Goal: Task Accomplishment & Management: Manage account settings

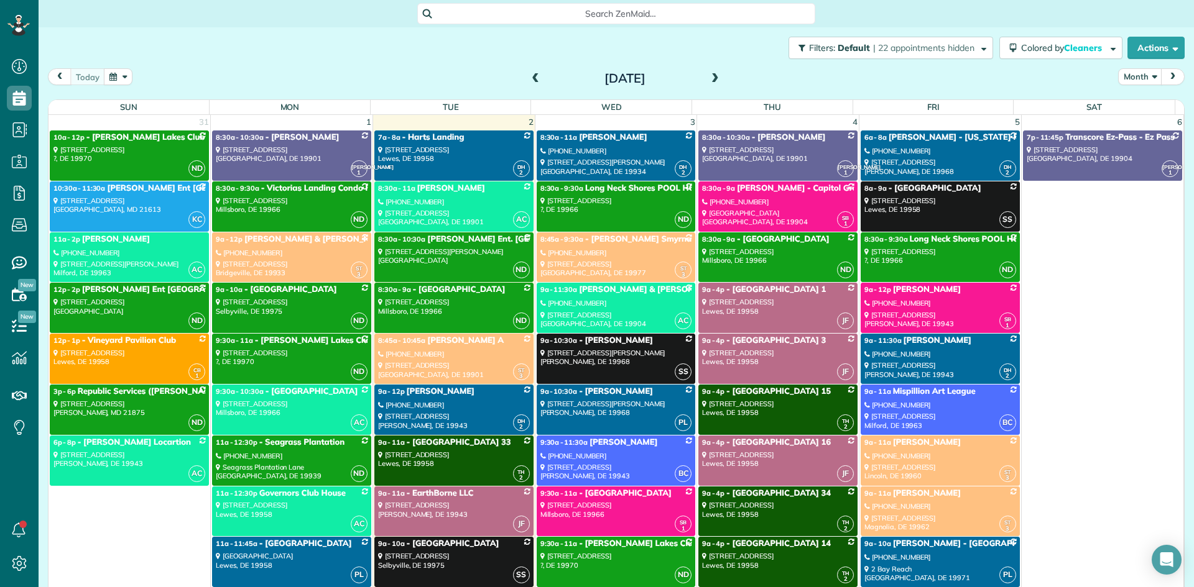
scroll to position [6, 6]
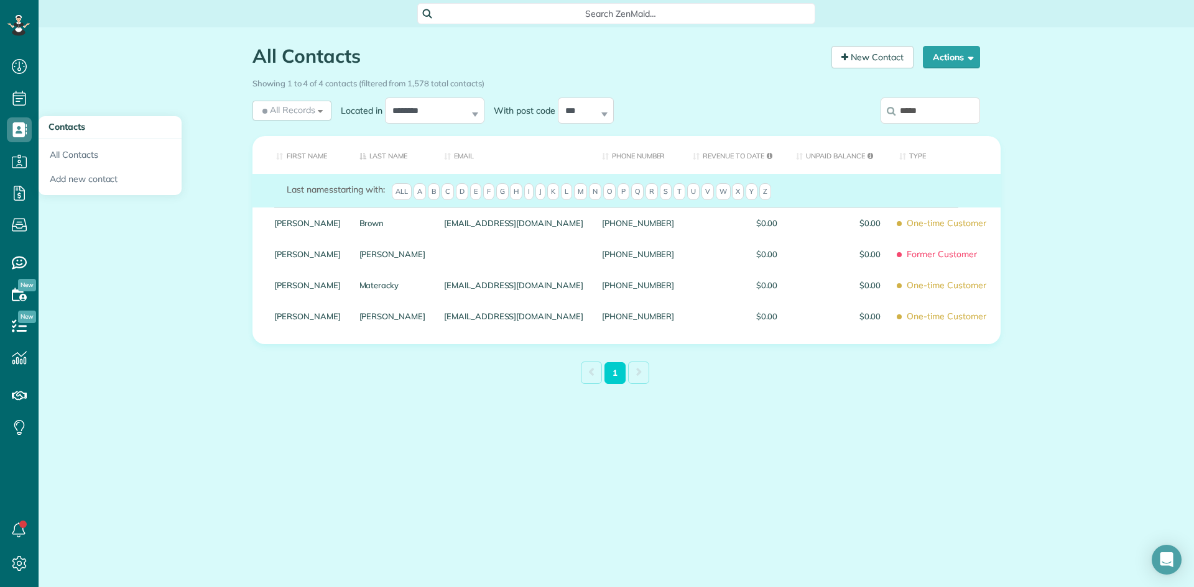
scroll to position [6, 6]
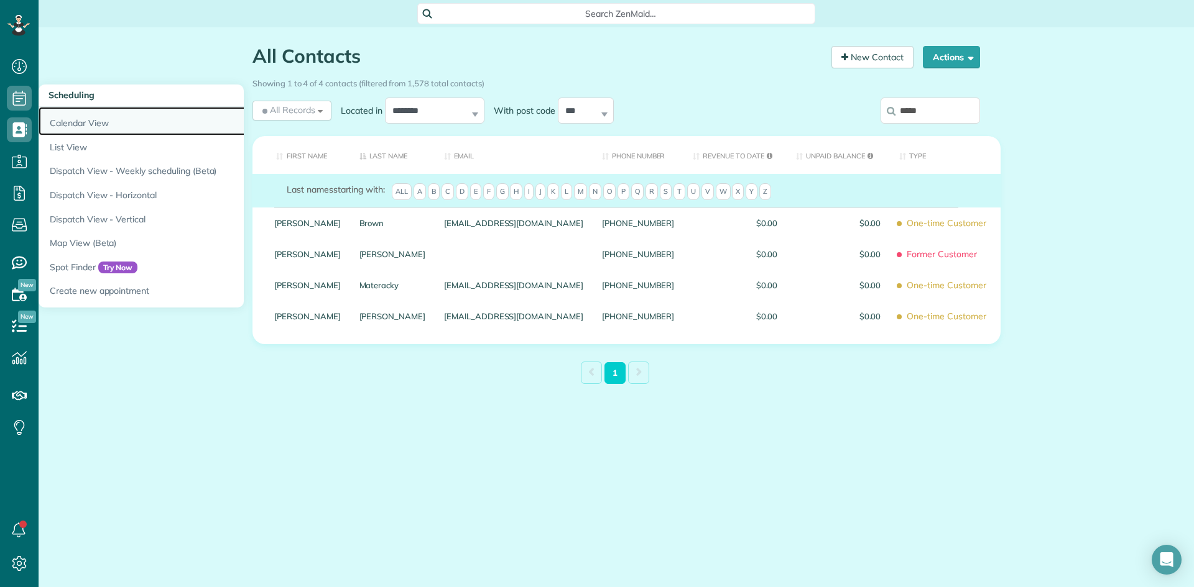
click at [46, 116] on link "Calendar View" at bounding box center [194, 121] width 311 height 29
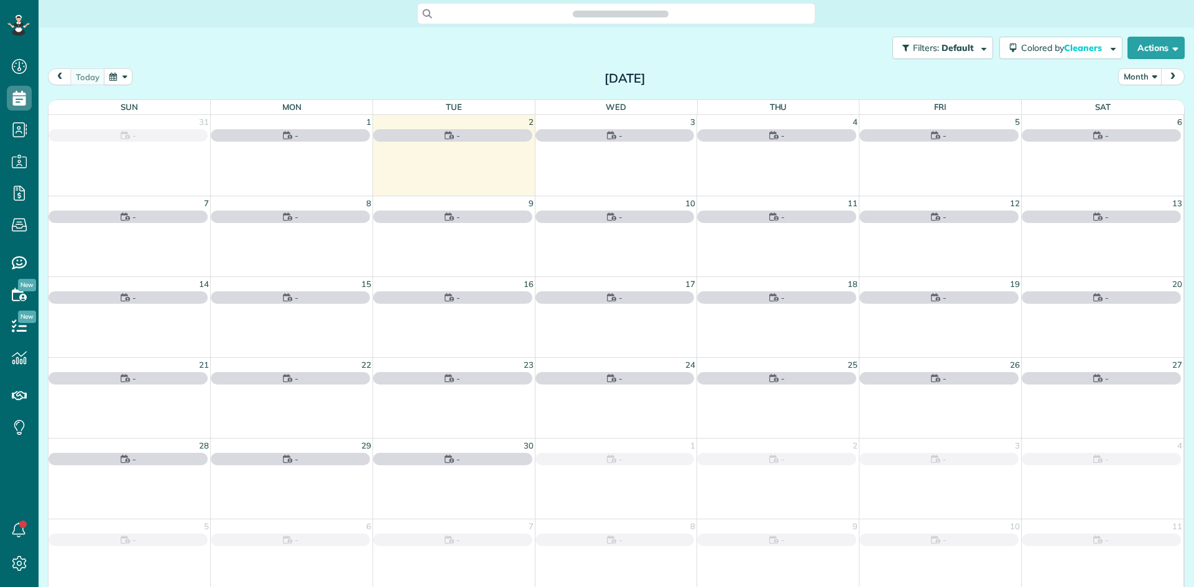
scroll to position [6, 6]
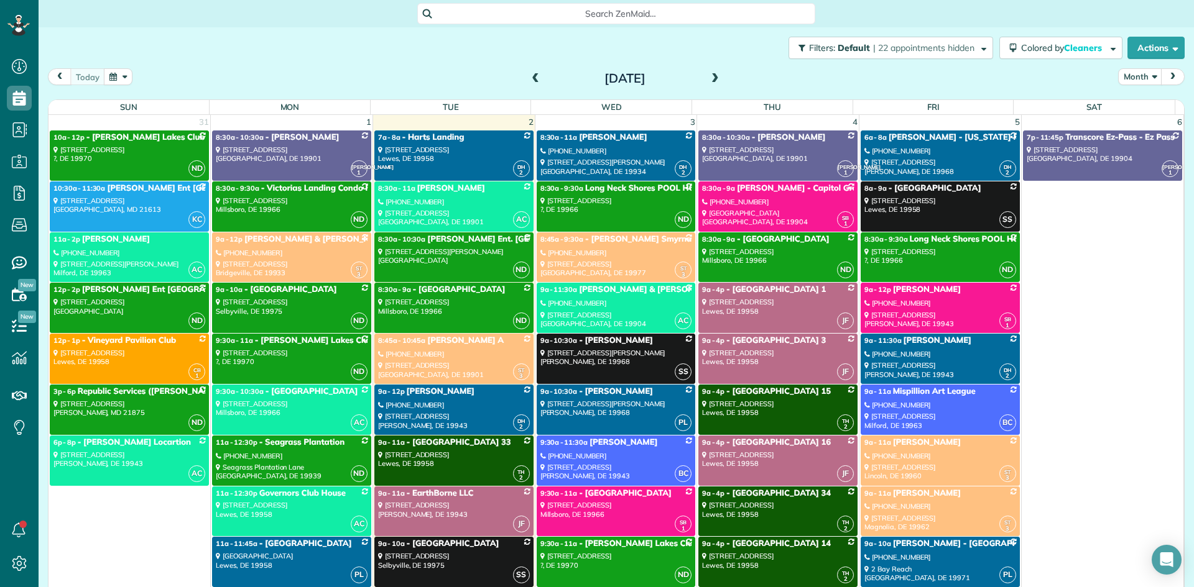
click at [327, 258] on link "ST 3 9a - 12p [PERSON_NAME] & [PERSON_NAME] [PHONE_NUMBER] [STREET_ADDRESS]" at bounding box center [291, 258] width 159 height 50
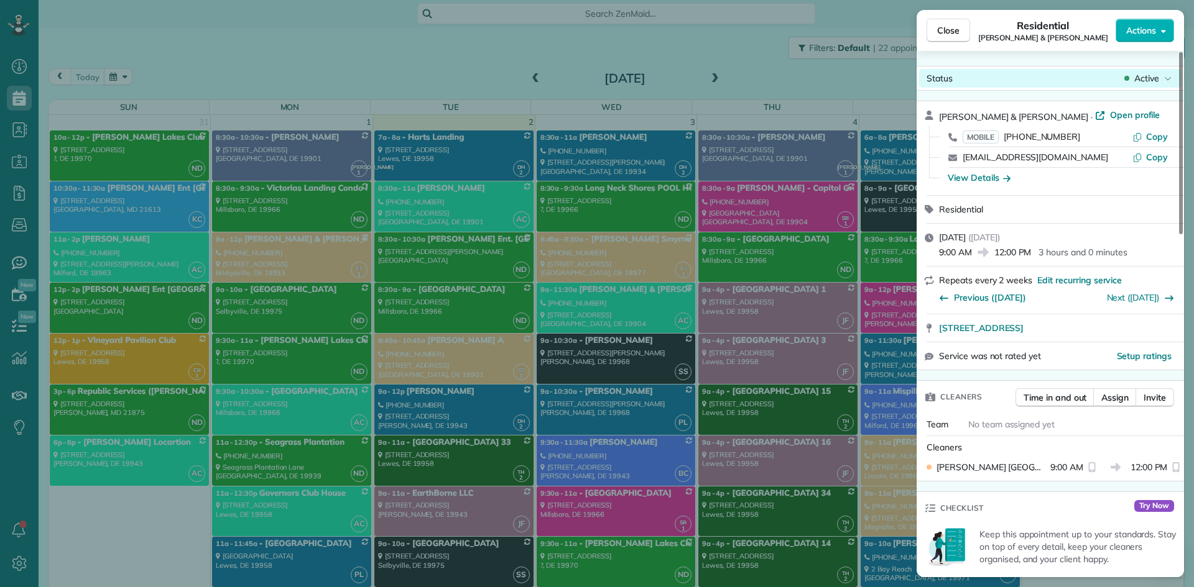
click at [1134, 81] on span "Active" at bounding box center [1146, 78] width 25 height 12
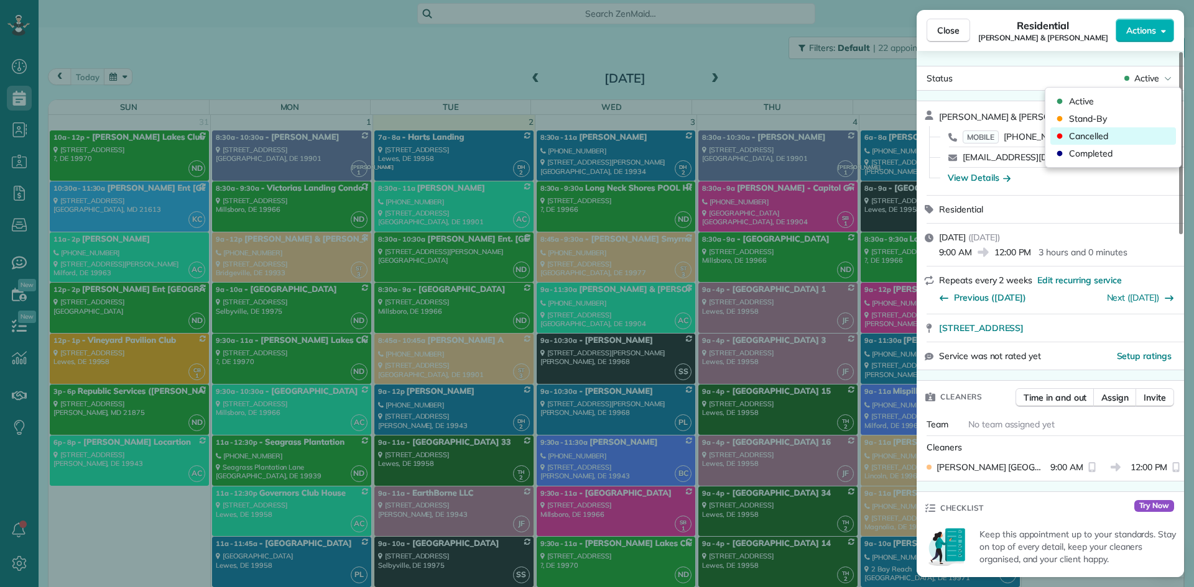
click at [1087, 140] on span "Cancelled" at bounding box center [1088, 136] width 39 height 12
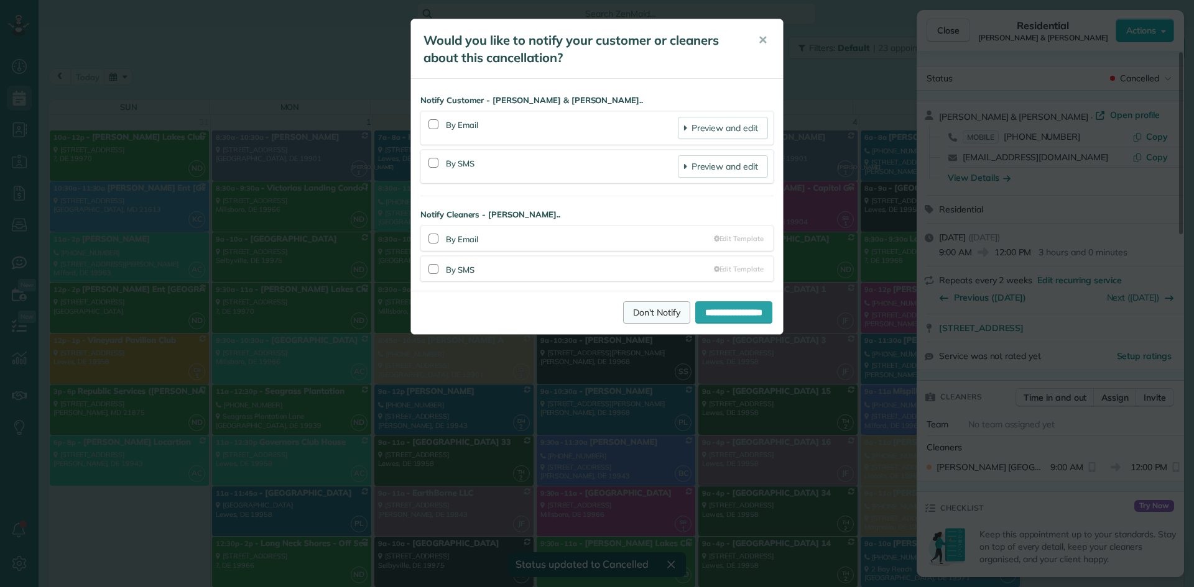
click at [628, 306] on link "Don't Notify" at bounding box center [656, 313] width 67 height 22
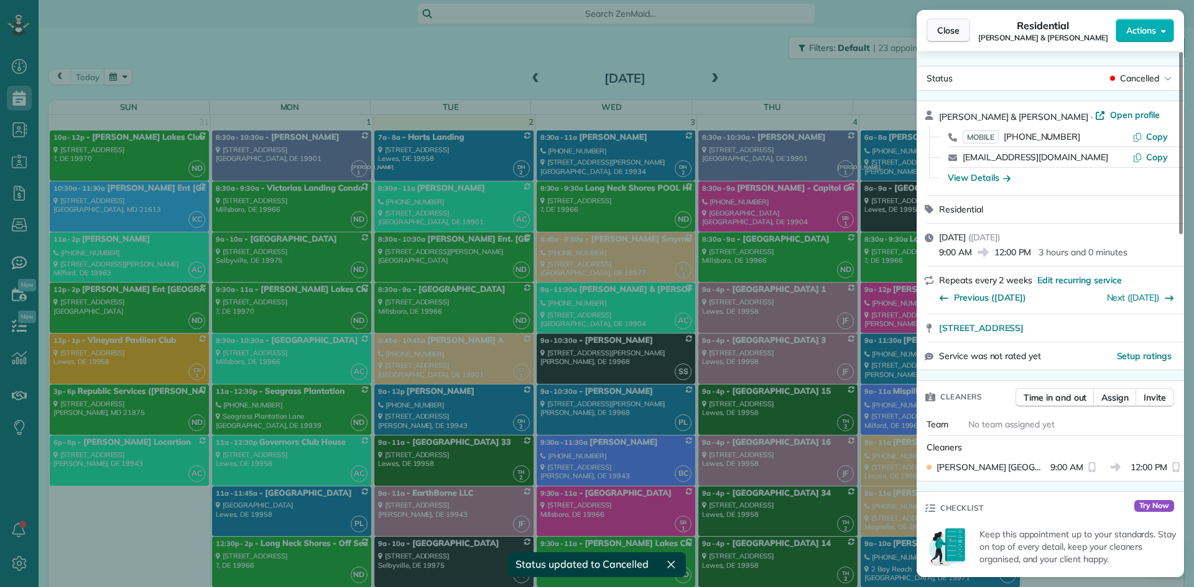
click at [954, 24] on button "Close" at bounding box center [948, 31] width 44 height 24
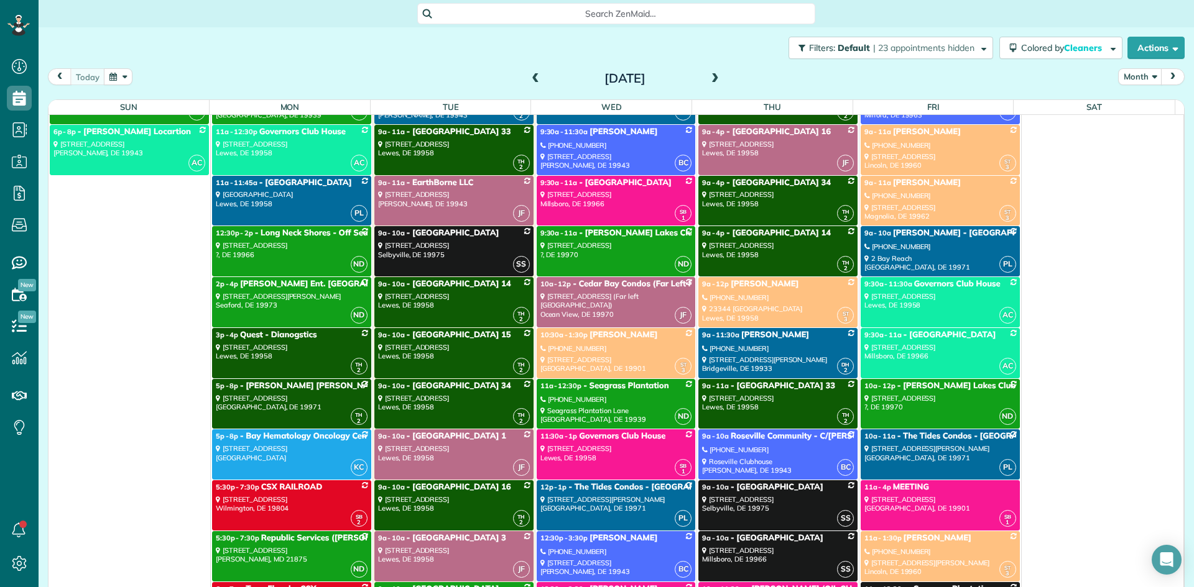
scroll to position [373, 0]
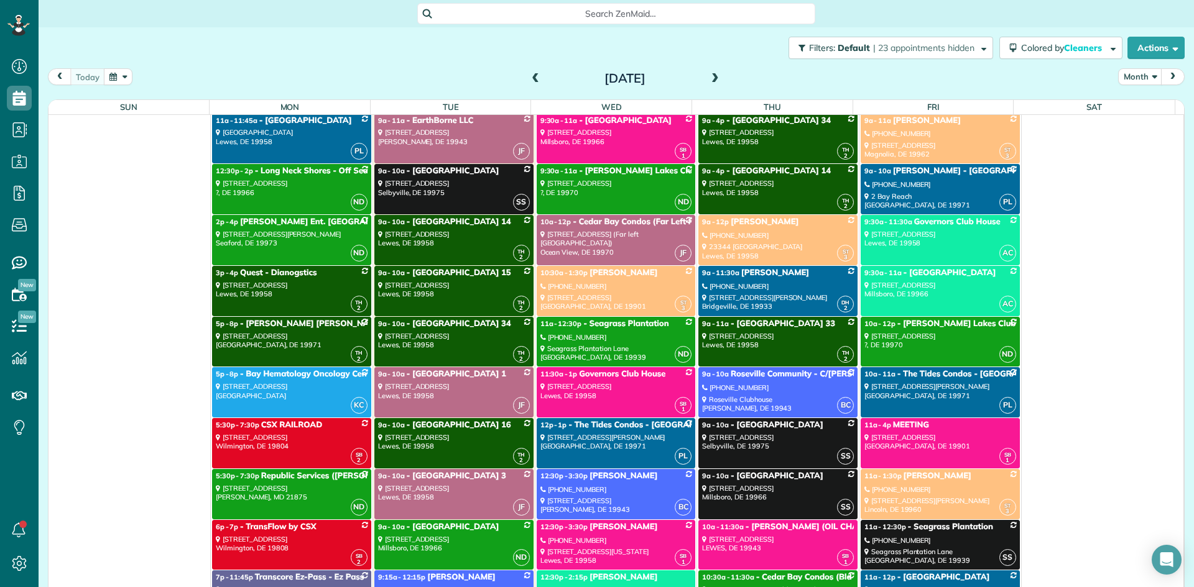
click at [264, 297] on div "[STREET_ADDRESS]" at bounding box center [292, 290] width 152 height 18
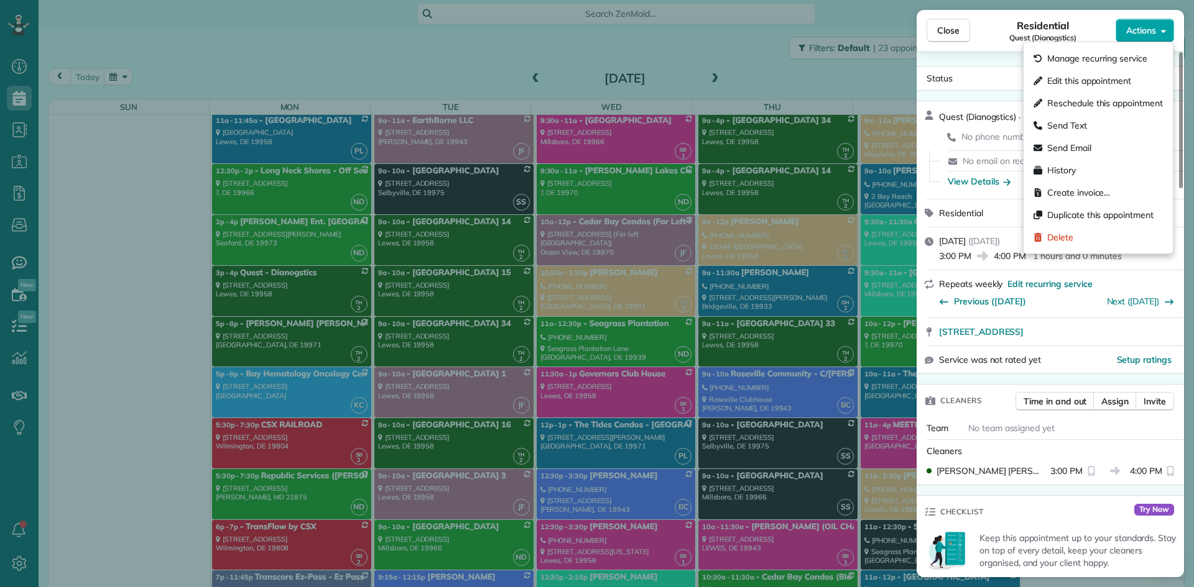
click at [1138, 28] on span "Actions" at bounding box center [1141, 30] width 30 height 12
click at [981, 37] on div "Residential Quest (Dianogstics)" at bounding box center [1042, 30] width 145 height 25
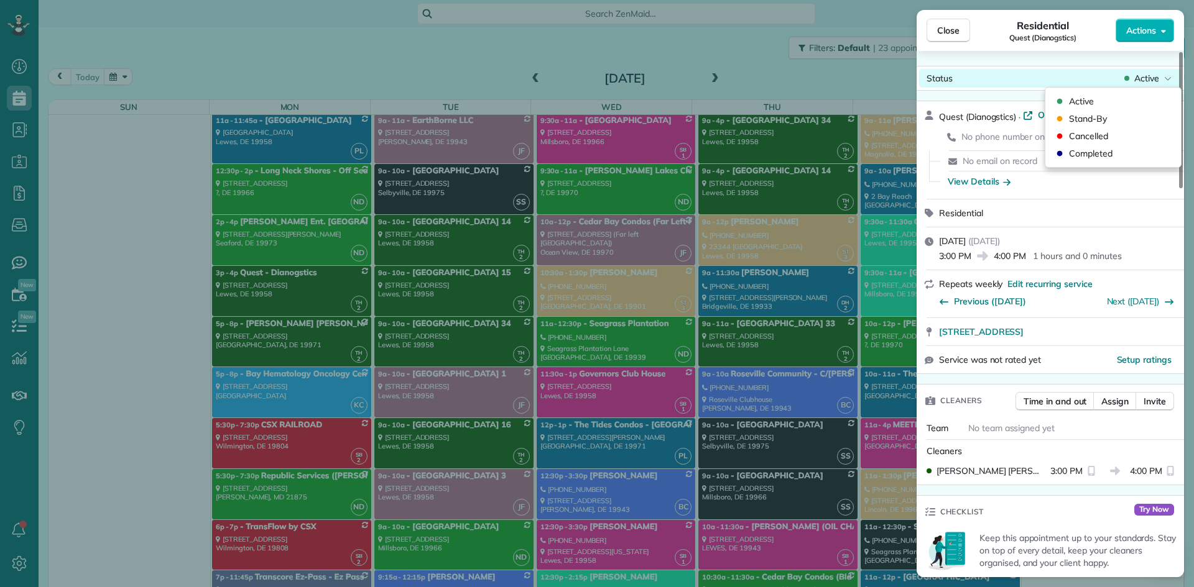
click at [1143, 78] on span "Active" at bounding box center [1146, 78] width 25 height 12
click at [1101, 134] on span "Cancelled" at bounding box center [1088, 136] width 39 height 12
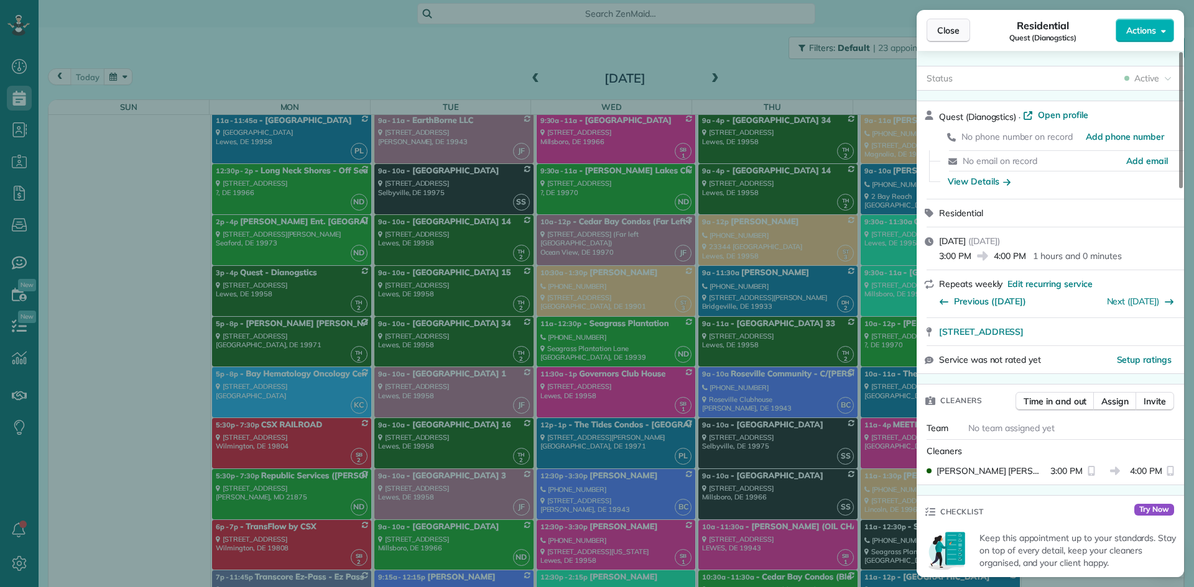
click at [953, 32] on span "Close" at bounding box center [948, 30] width 22 height 12
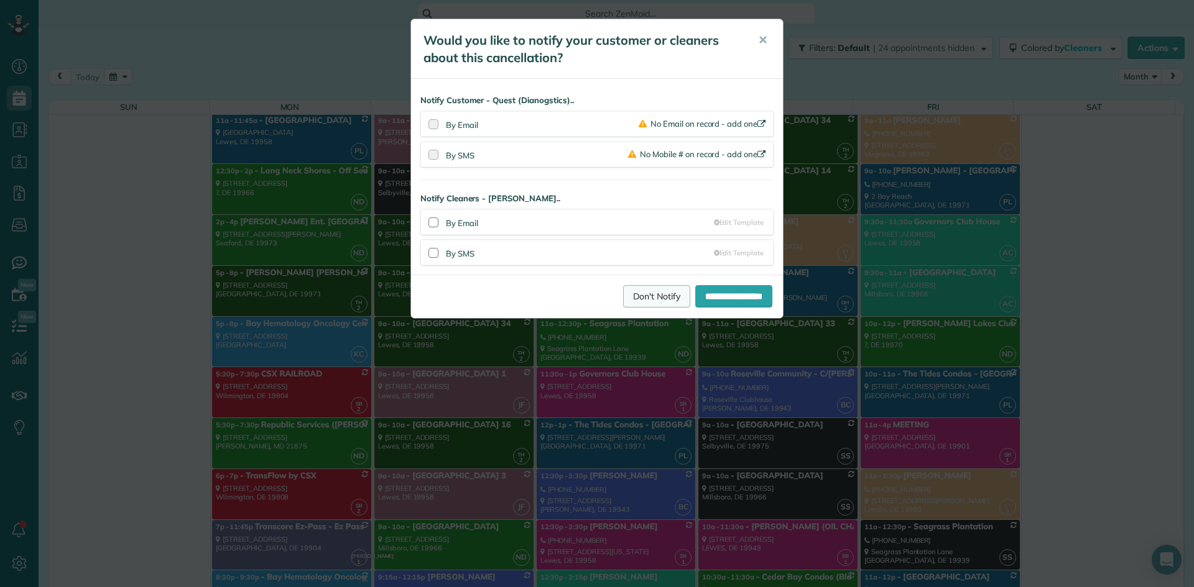
scroll to position [373, 0]
click at [639, 300] on link "Don't Notify" at bounding box center [656, 296] width 67 height 22
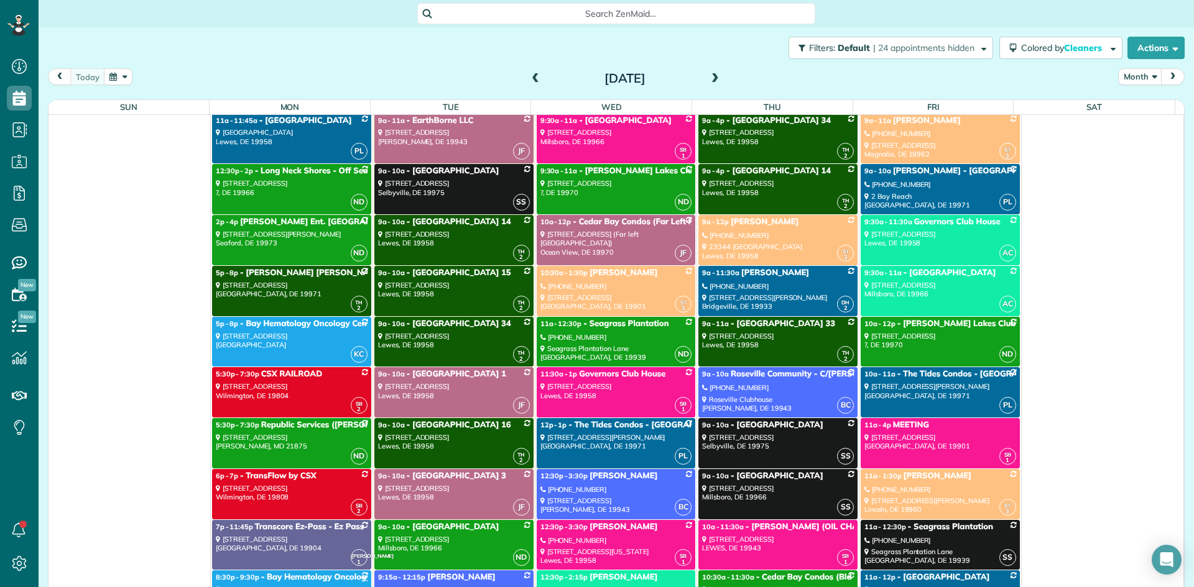
click at [249, 274] on span "- [PERSON_NAME] [PERSON_NAME] Financial" at bounding box center [331, 273] width 182 height 10
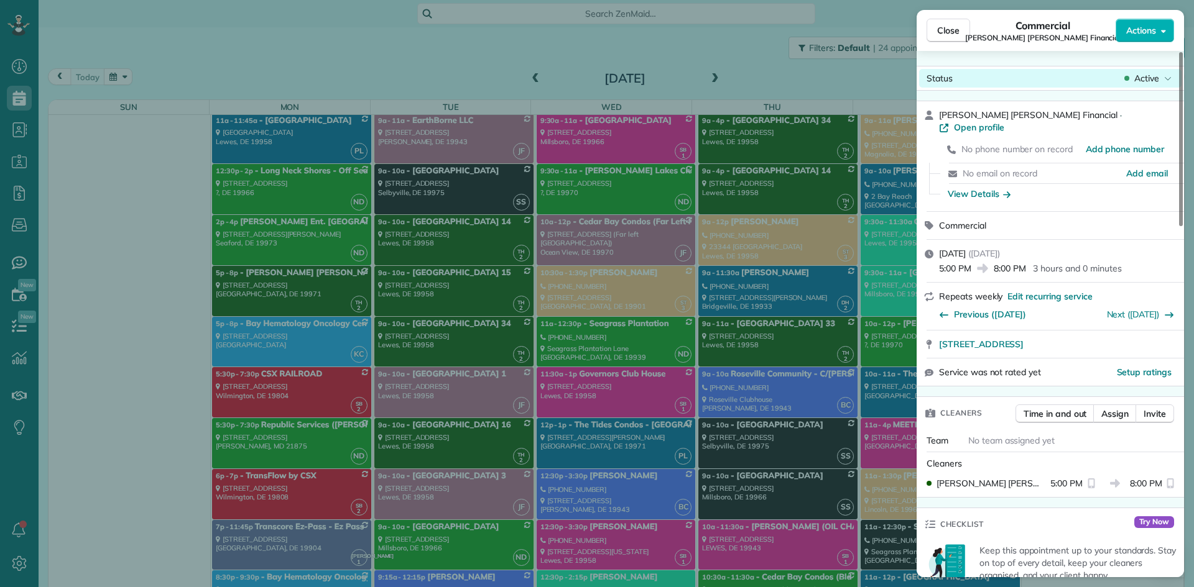
click at [1136, 74] on span "Active" at bounding box center [1146, 78] width 25 height 12
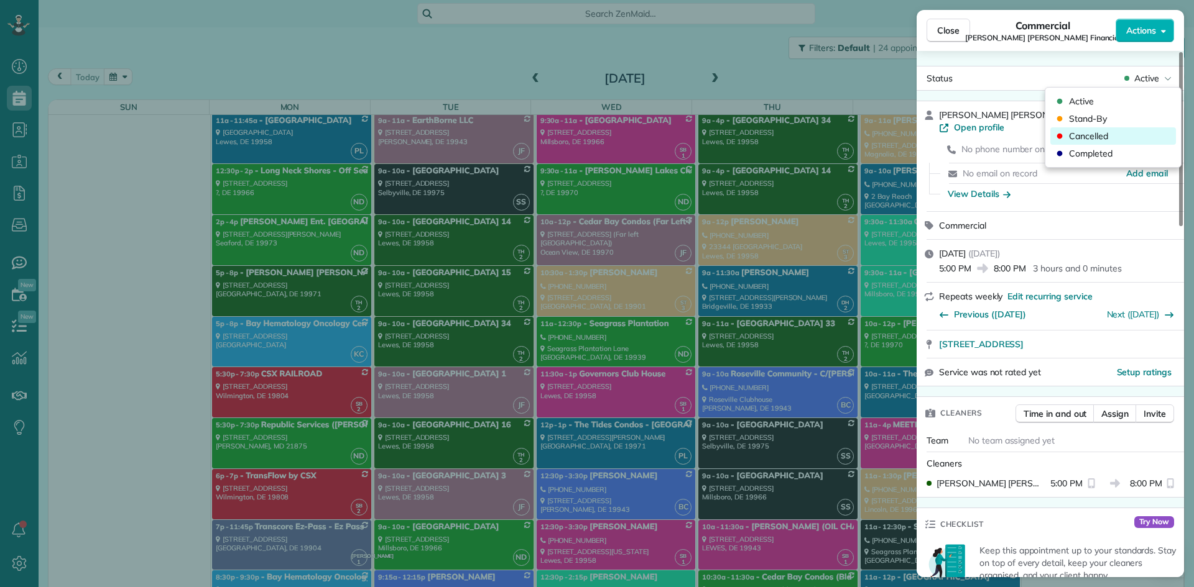
click at [1095, 132] on span "Cancelled" at bounding box center [1088, 136] width 39 height 12
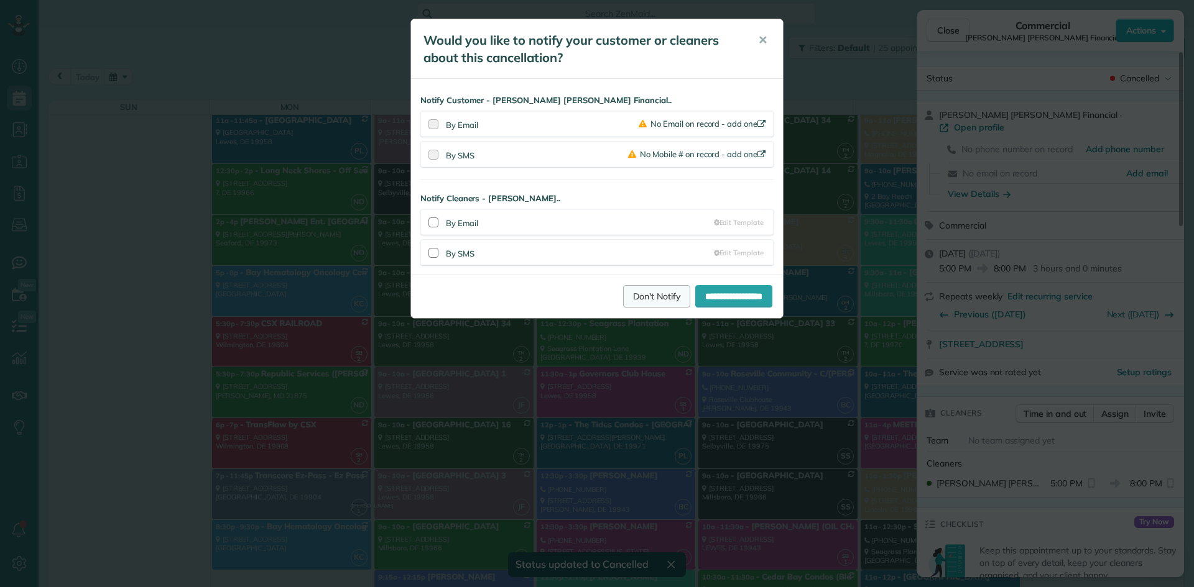
scroll to position [373, 0]
click at [623, 298] on link "Don't Notify" at bounding box center [656, 296] width 67 height 22
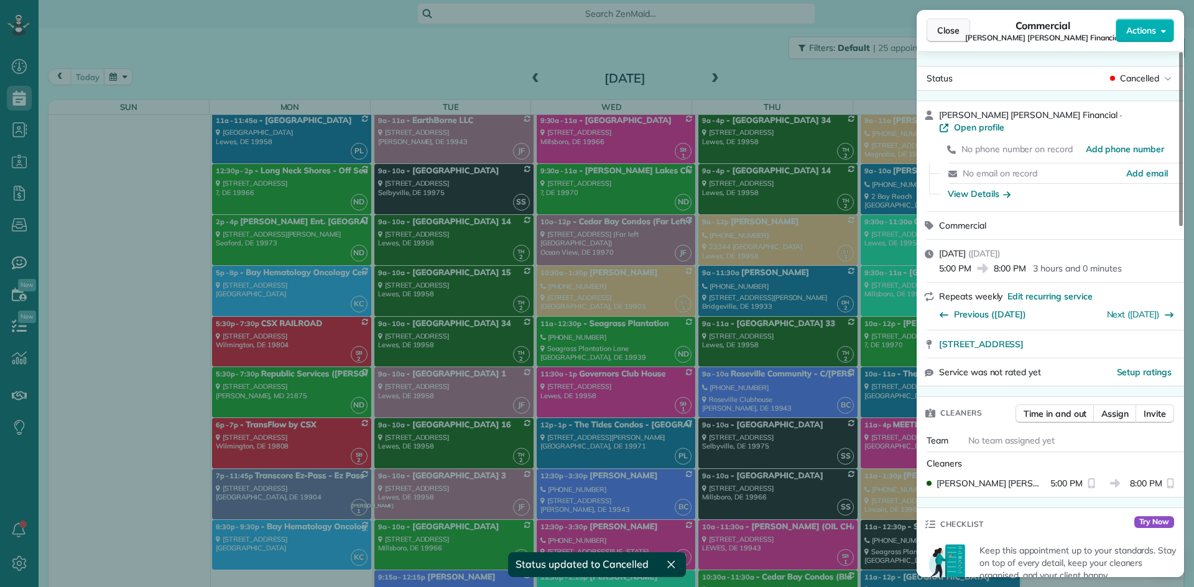
click at [947, 26] on span "Close" at bounding box center [948, 30] width 22 height 12
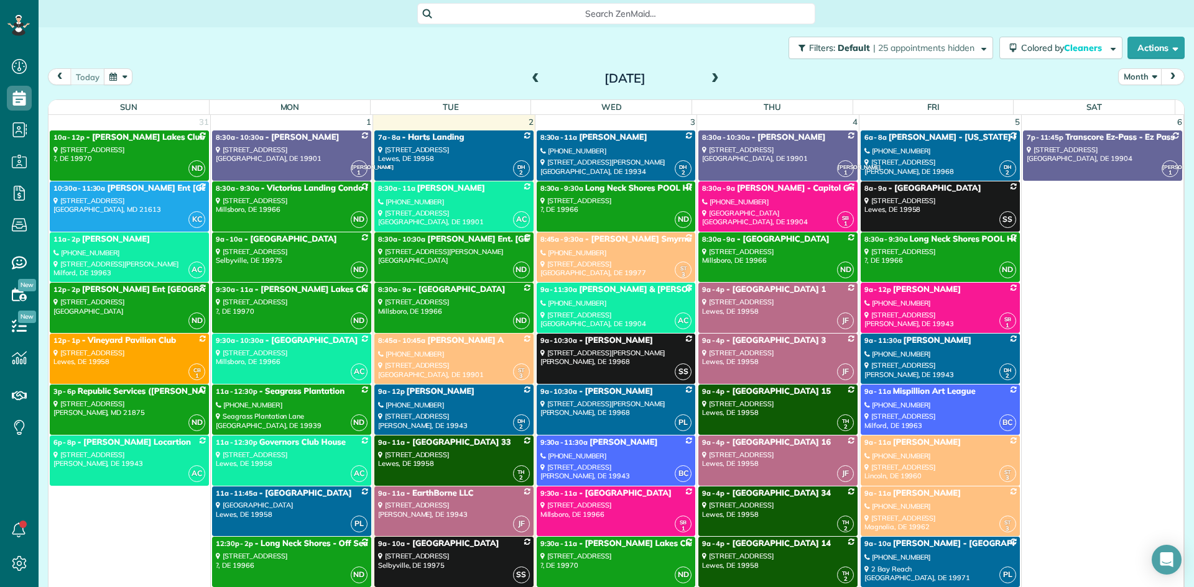
click at [604, 308] on div "[PHONE_NUMBER]" at bounding box center [616, 303] width 152 height 9
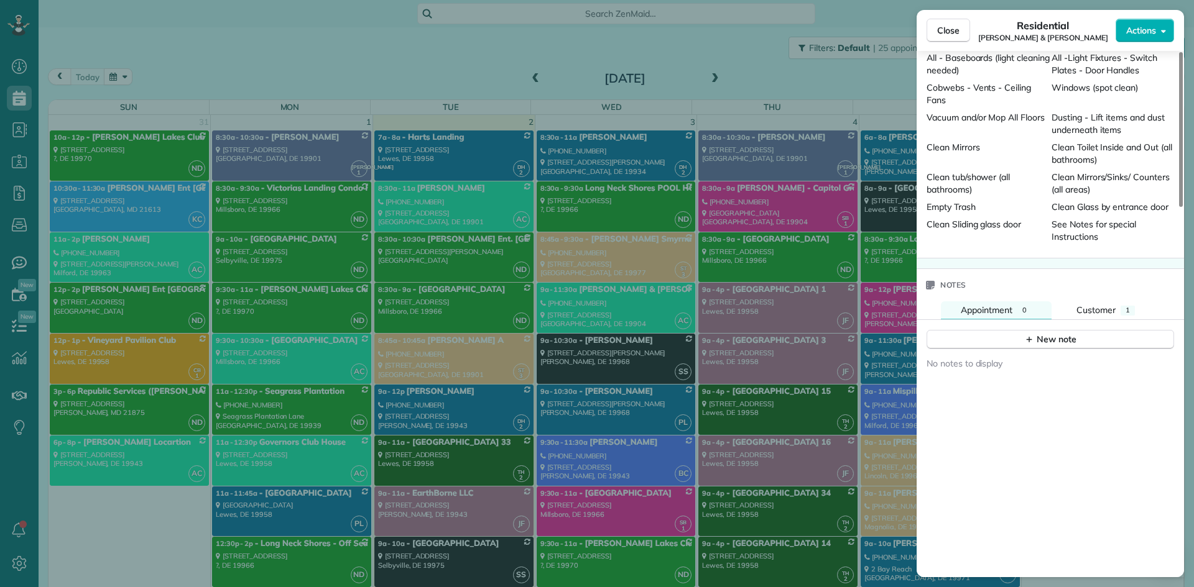
scroll to position [1259, 0]
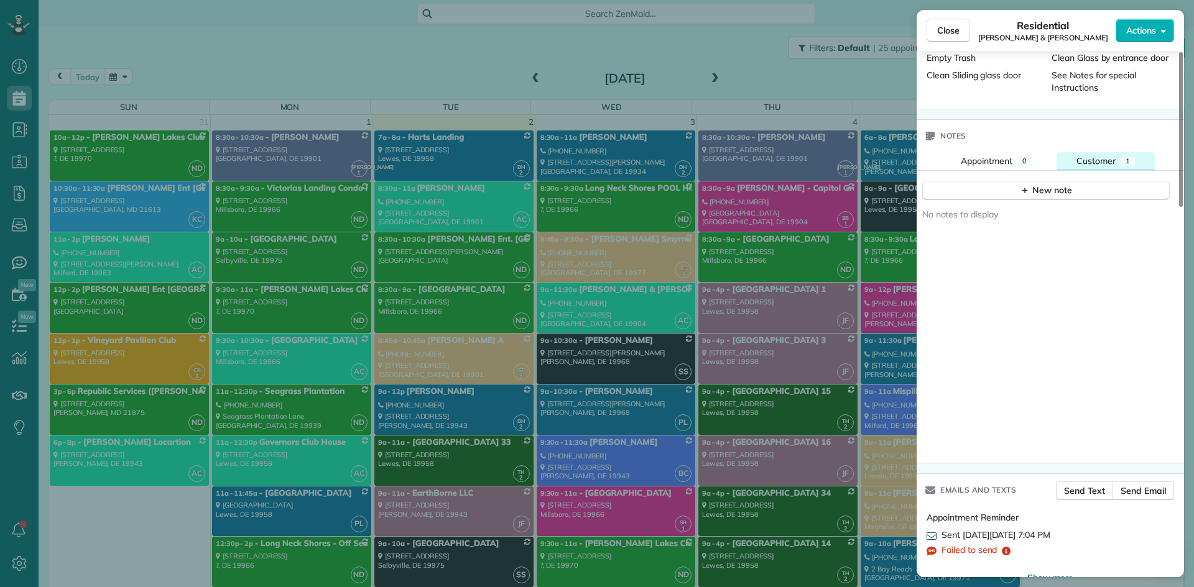
click at [1077, 155] on span "Customer" at bounding box center [1095, 160] width 39 height 11
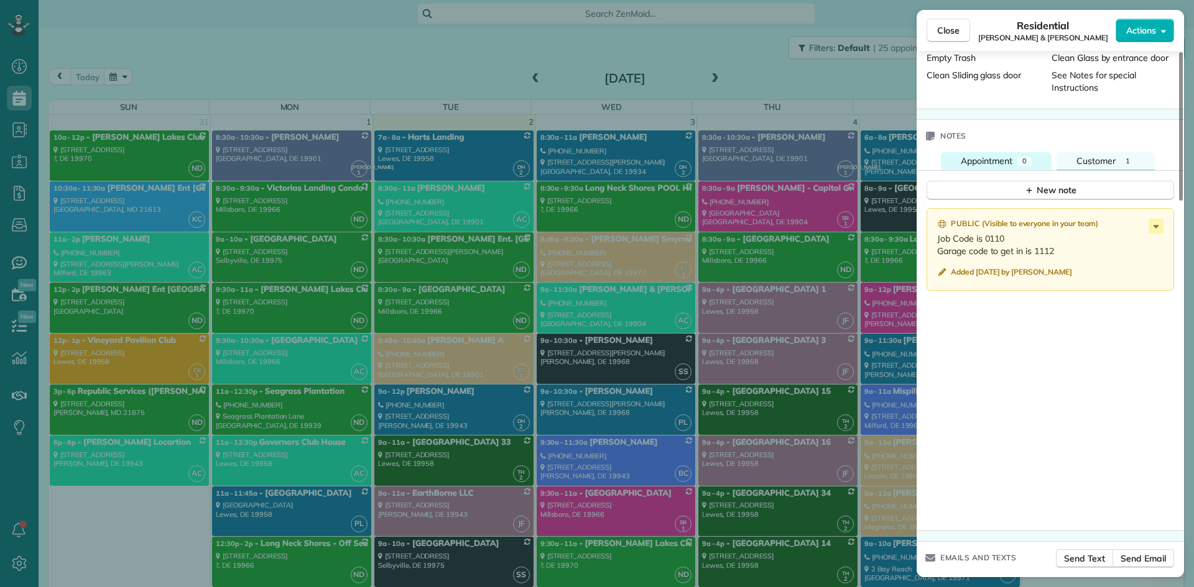
click at [989, 155] on span "Appointment" at bounding box center [986, 160] width 52 height 11
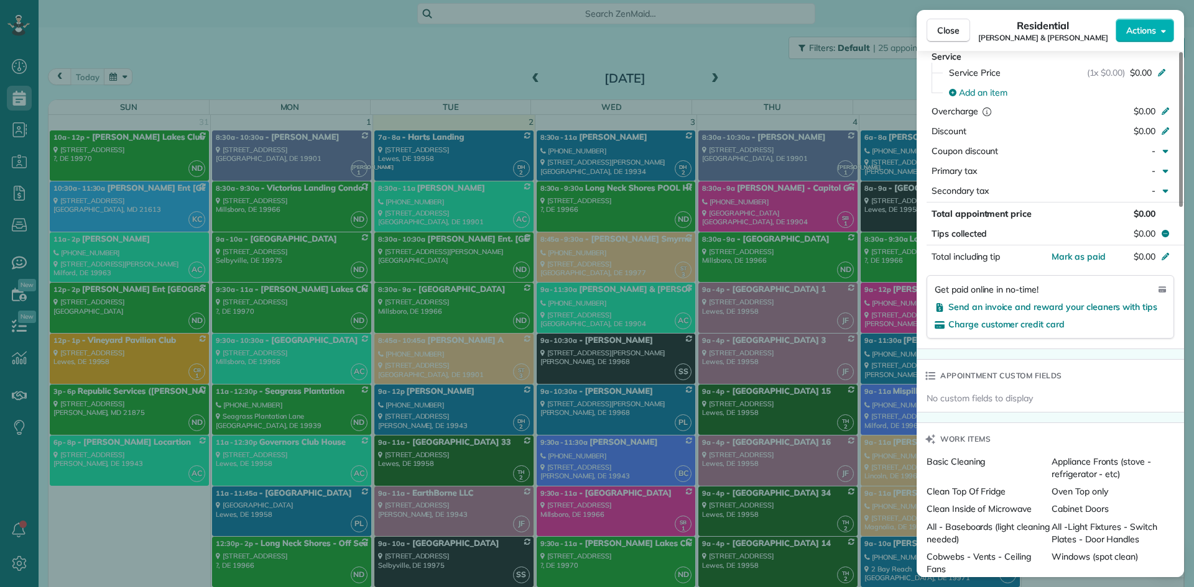
scroll to position [637, 0]
click at [941, 32] on span "Close" at bounding box center [948, 30] width 22 height 12
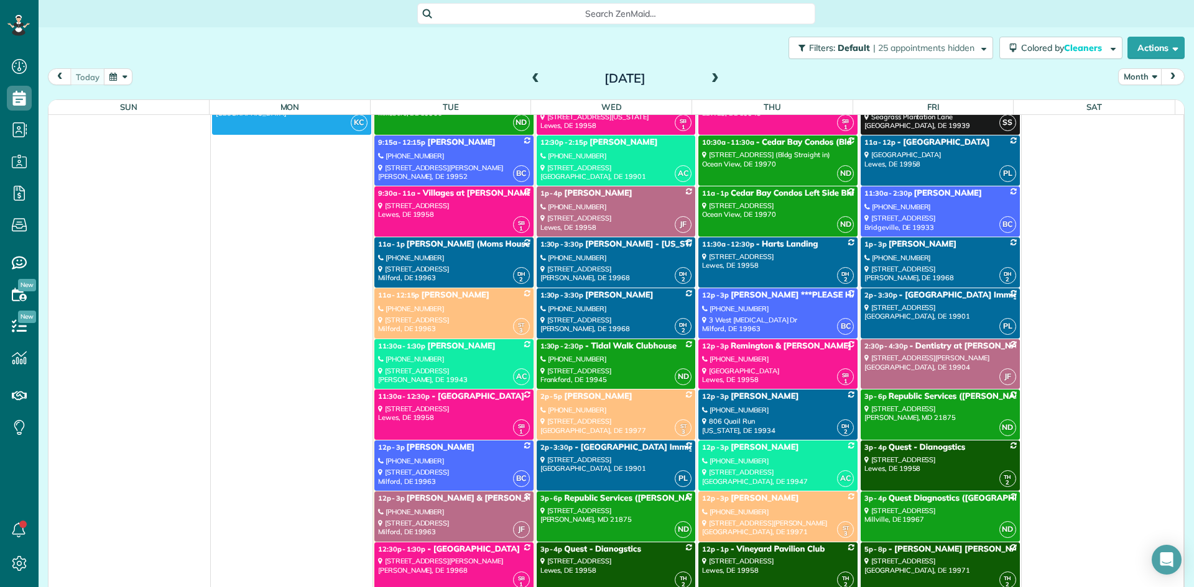
scroll to position [870, 0]
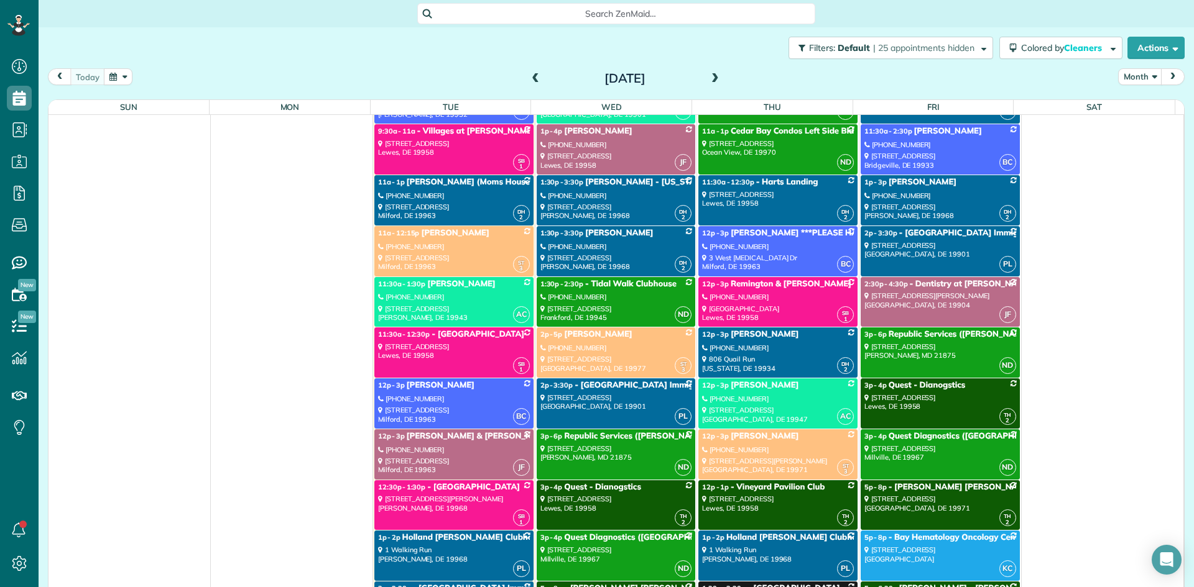
click at [742, 457] on div "[STREET_ADDRESS][PERSON_NAME]" at bounding box center [778, 466] width 152 height 18
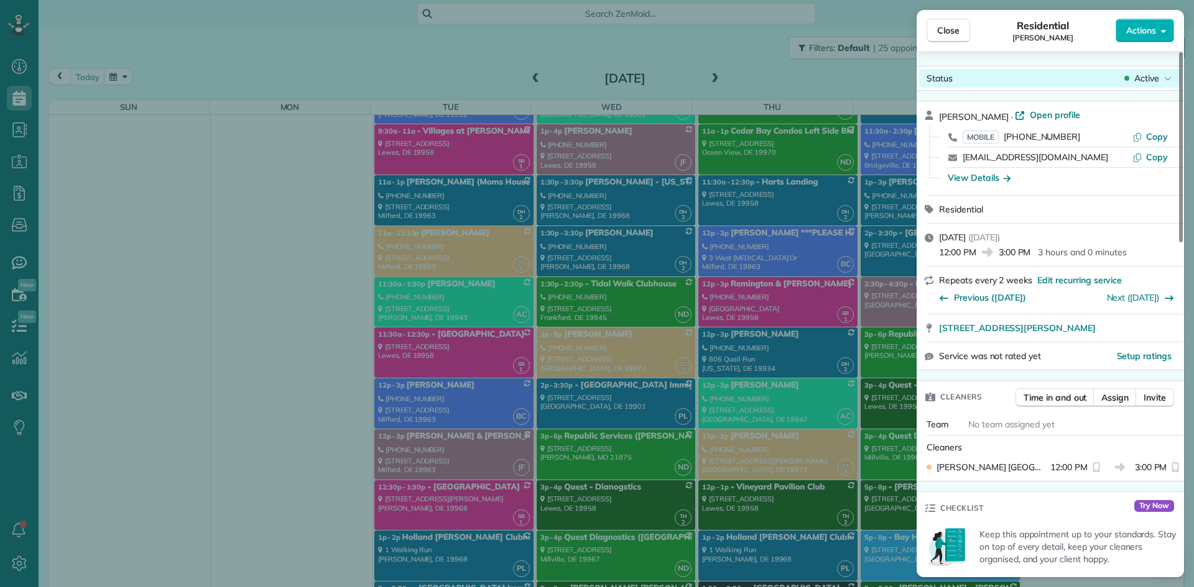
click at [1149, 71] on div "Status Active" at bounding box center [1050, 78] width 262 height 19
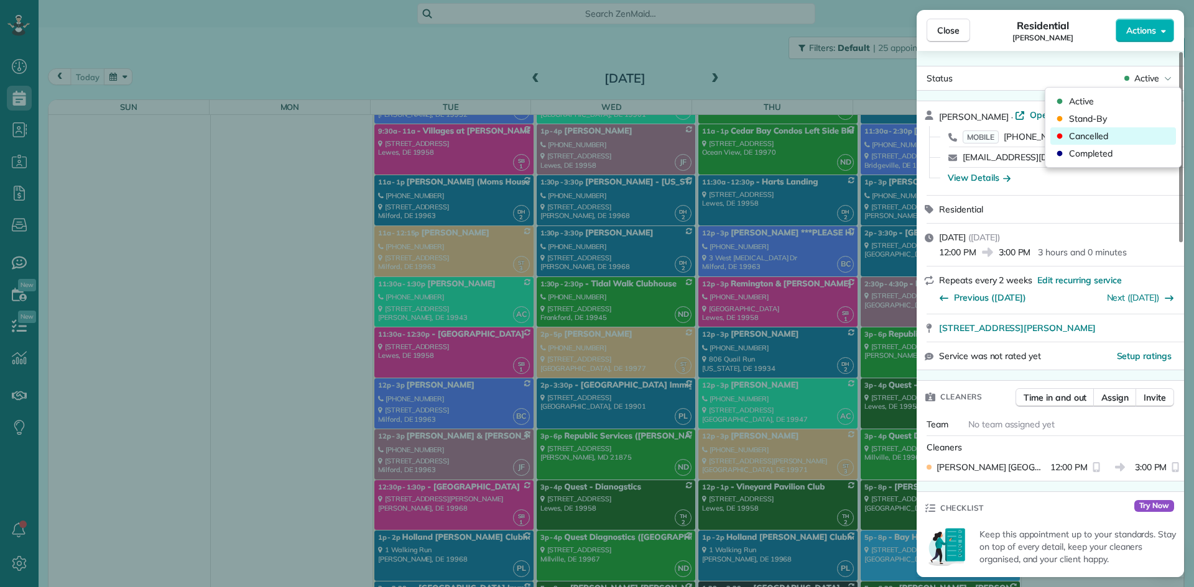
click at [1095, 142] on span "Cancelled" at bounding box center [1088, 136] width 39 height 12
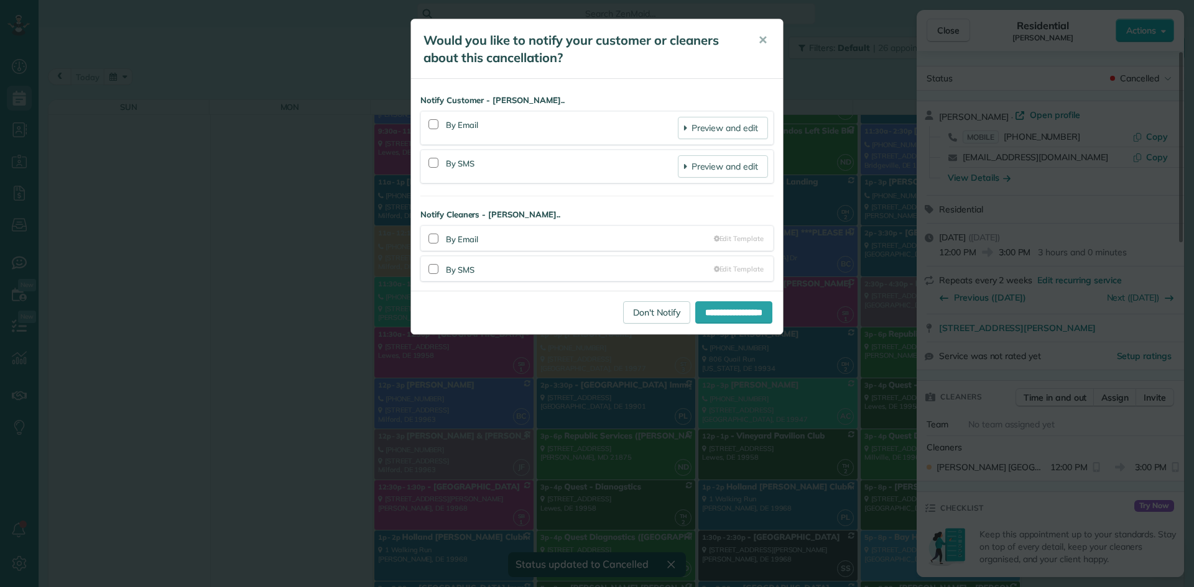
scroll to position [870, 0]
click at [431, 241] on div at bounding box center [433, 239] width 10 height 10
click at [429, 242] on div at bounding box center [433, 239] width 10 height 10
click at [433, 120] on div at bounding box center [433, 124] width 10 height 10
click at [748, 314] on input "**********" at bounding box center [733, 313] width 77 height 22
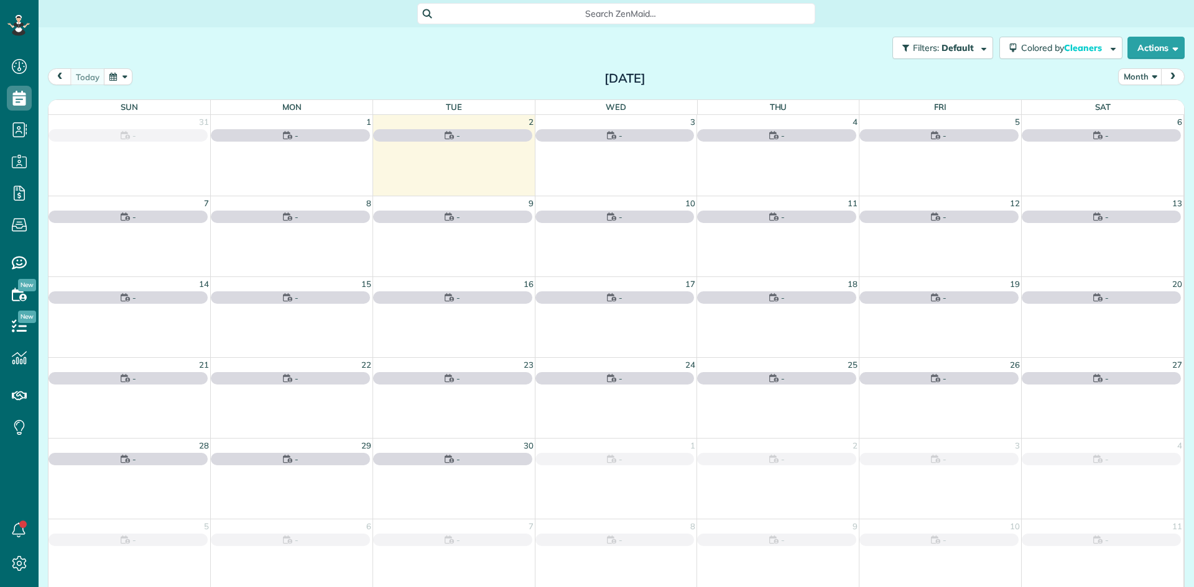
scroll to position [6, 6]
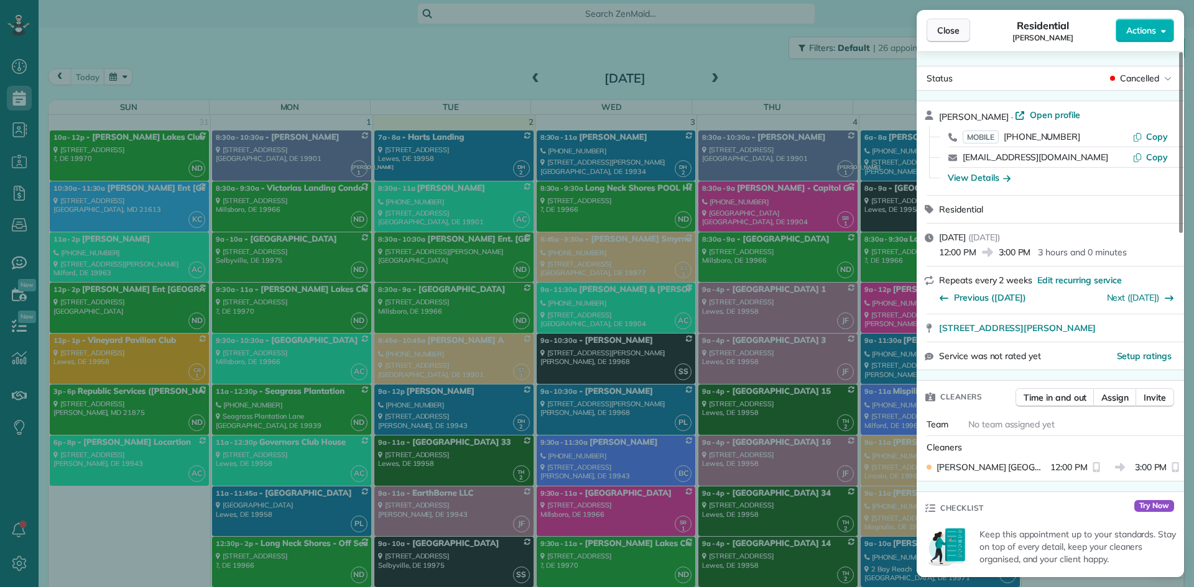
click at [952, 37] on button "Close" at bounding box center [948, 31] width 44 height 24
